Goal: Transaction & Acquisition: Purchase product/service

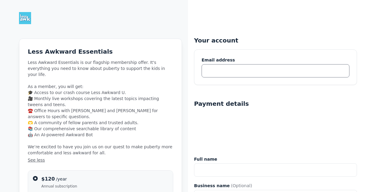
click at [214, 73] on input "text" at bounding box center [276, 70] width 148 height 13
type input "karenrzinn@gmail.com"
type input "Karen Rapoport Zinn"
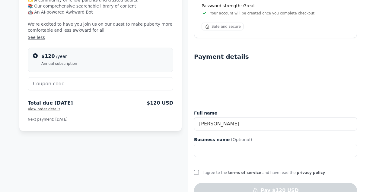
scroll to position [139, 0]
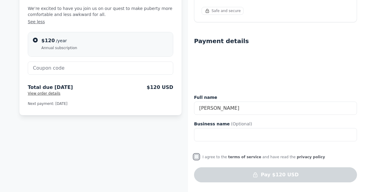
click at [196, 155] on input "I agree to the terms of service and have read the privacy policy" at bounding box center [196, 157] width 5 height 5
checkbox input "true"
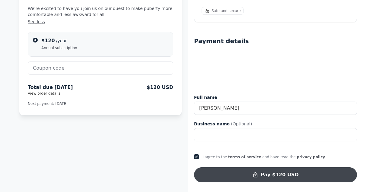
click at [243, 174] on button "Pay $120 USD" at bounding box center [275, 174] width 163 height 15
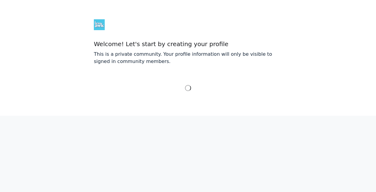
select select "Pacific Time (US & Canada)"
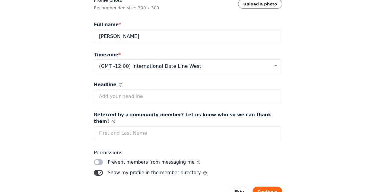
scroll to position [80, 0]
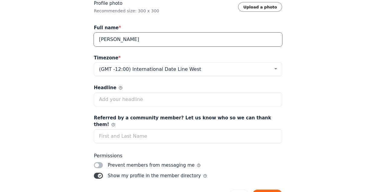
drag, startPoint x: 134, startPoint y: 41, endPoint x: 113, endPoint y: 42, distance: 20.5
click at [113, 42] on input "Karen Rapoport Zinn" at bounding box center [188, 40] width 188 height 14
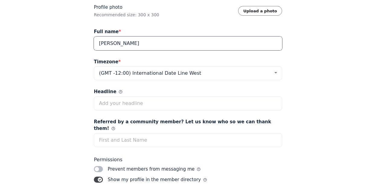
scroll to position [100, 0]
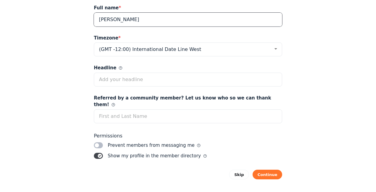
type input "Karen Zinn"
click at [265, 170] on button "Continue" at bounding box center [268, 175] width 30 height 10
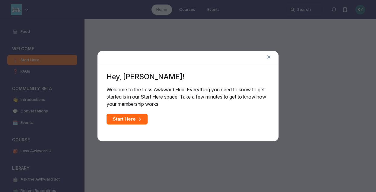
scroll to position [1542, 1156]
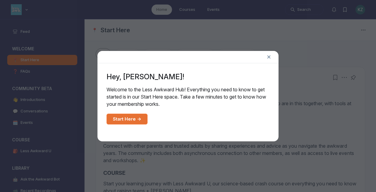
click at [131, 122] on link "Start Here →" at bounding box center [127, 119] width 41 height 11
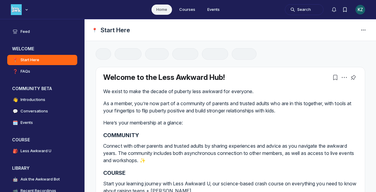
scroll to position [1542, 1156]
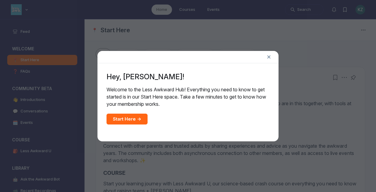
scroll to position [1542, 1156]
click at [132, 118] on link "Start Here →" at bounding box center [127, 119] width 41 height 11
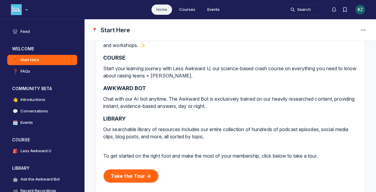
scroll to position [116, 0]
click at [133, 176] on link "Take the Tour →" at bounding box center [131, 175] width 55 height 13
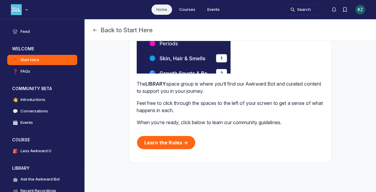
scroll to position [513, 0]
click at [162, 149] on link "Learn the Rules →" at bounding box center [166, 142] width 59 height 13
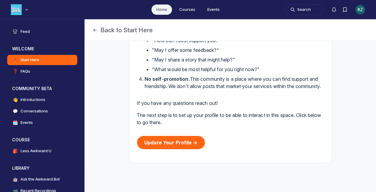
scroll to position [230, 0]
click at [163, 147] on link "Update Your Profile →" at bounding box center [171, 142] width 68 height 13
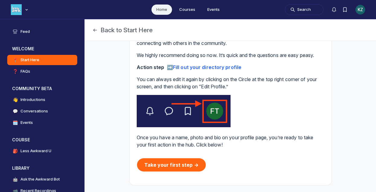
scroll to position [98, 0]
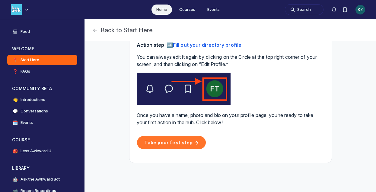
click at [163, 142] on link "Take your first step →" at bounding box center [171, 142] width 69 height 13
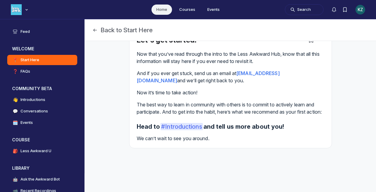
scroll to position [22, 0]
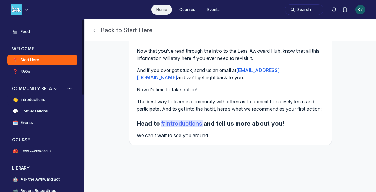
click at [33, 99] on h4 "Introductions" at bounding box center [33, 100] width 25 height 6
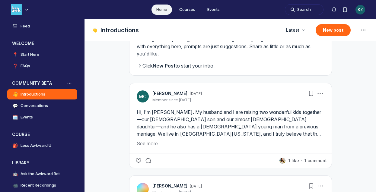
scroll to position [140, 0]
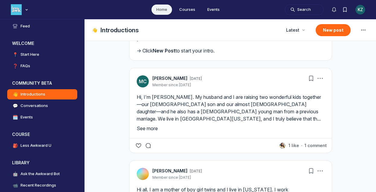
click at [145, 132] on button "See more" at bounding box center [231, 128] width 188 height 7
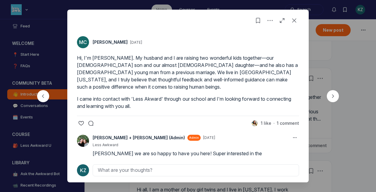
scroll to position [14, 0]
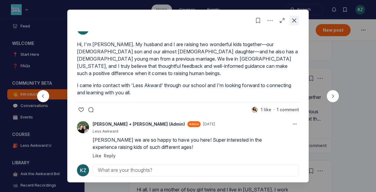
click at [292, 21] on icon "Close post" at bounding box center [294, 21] width 6 height 6
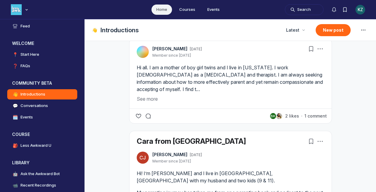
scroll to position [262, 0]
click at [148, 102] on button "See more" at bounding box center [231, 98] width 188 height 7
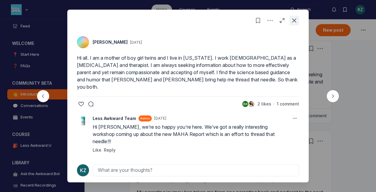
click at [295, 18] on icon "Close post" at bounding box center [294, 21] width 6 height 6
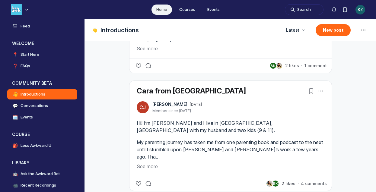
scroll to position [361, 0]
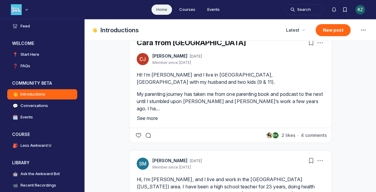
click at [151, 118] on button "See more" at bounding box center [231, 118] width 188 height 7
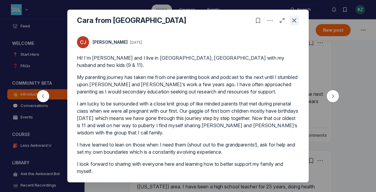
click at [291, 20] on icon "Close post" at bounding box center [294, 21] width 6 height 6
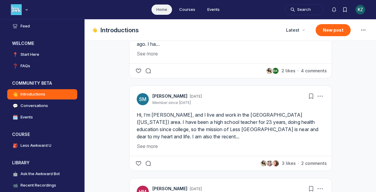
scroll to position [435, 0]
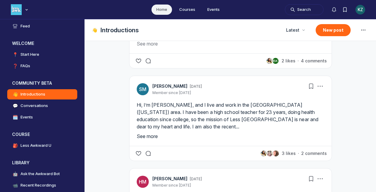
click at [147, 135] on button "See more" at bounding box center [231, 136] width 188 height 7
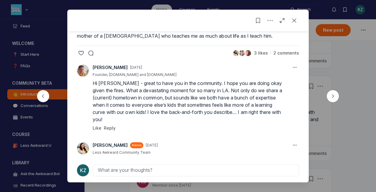
scroll to position [72, 0]
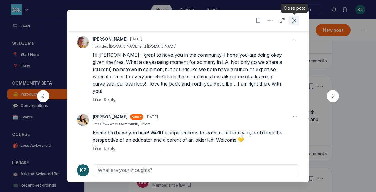
click at [294, 18] on icon "Close post" at bounding box center [294, 21] width 6 height 6
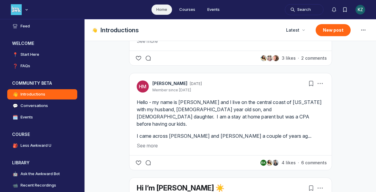
scroll to position [532, 0]
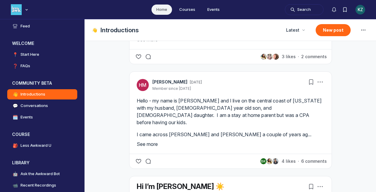
click at [155, 141] on button "See more" at bounding box center [231, 144] width 188 height 7
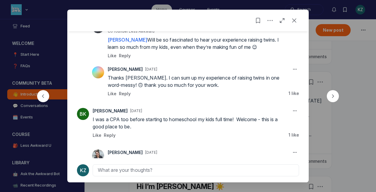
scroll to position [274, 0]
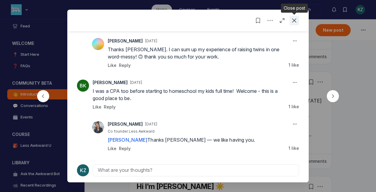
click at [293, 18] on icon "Close post" at bounding box center [294, 21] width 6 height 6
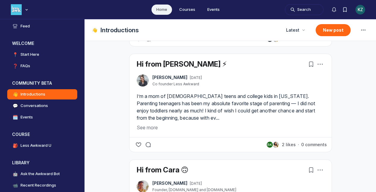
scroll to position [941, 0]
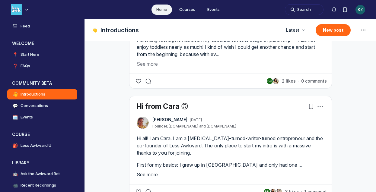
click at [151, 171] on button "See more" at bounding box center [231, 174] width 188 height 7
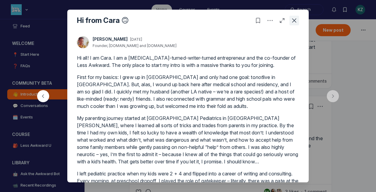
click at [294, 20] on use "Close post" at bounding box center [294, 20] width 4 height 4
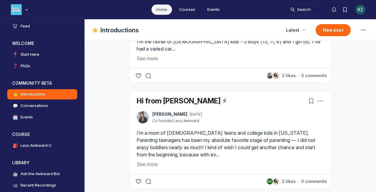
scroll to position [844, 0]
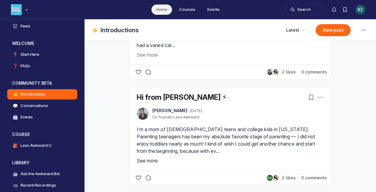
click at [153, 157] on button "See more" at bounding box center [231, 160] width 188 height 7
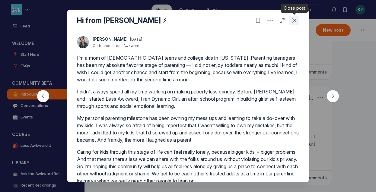
click at [292, 18] on use "Close post" at bounding box center [294, 20] width 4 height 4
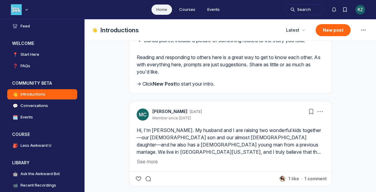
scroll to position [107, 0]
click at [39, 145] on h4 "Less Awkward U" at bounding box center [36, 146] width 31 height 6
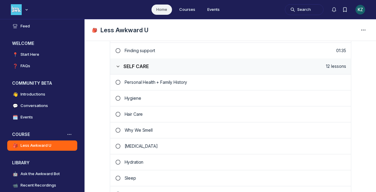
scroll to position [225, 0]
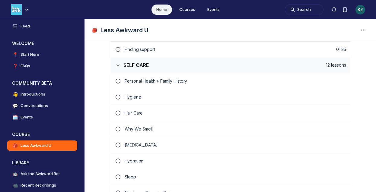
click at [134, 96] on p "Hygiene" at bounding box center [235, 97] width 221 height 6
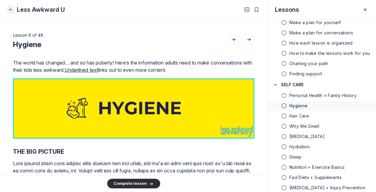
click at [10, 9] on icon "Close" at bounding box center [10, 10] width 5 height 6
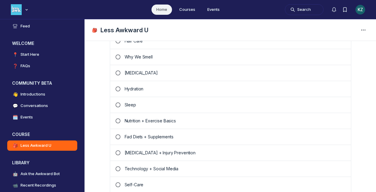
scroll to position [298, 0]
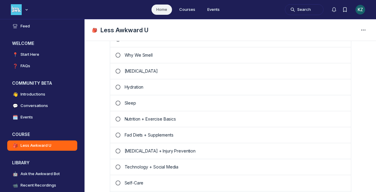
click at [119, 103] on use "Lesson incomplete" at bounding box center [118, 103] width 5 height 5
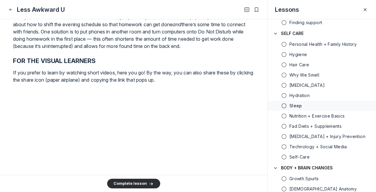
scroll to position [855, 0]
